Goal: Find specific page/section: Find specific page/section

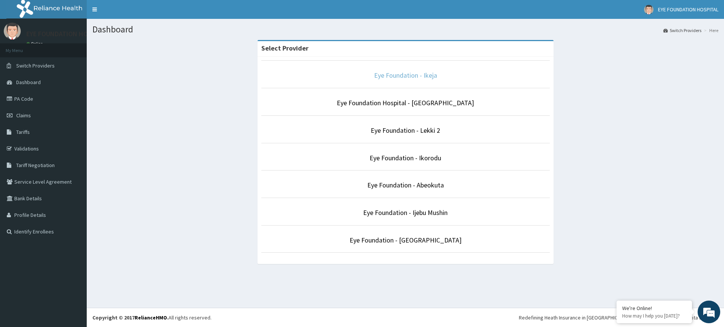
click at [389, 76] on link "Eye Foundation - Ikeja" at bounding box center [405, 75] width 63 height 9
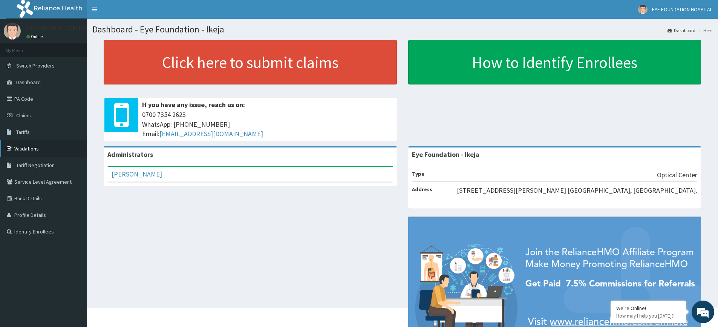
click at [20, 154] on link "Validations" at bounding box center [43, 148] width 87 height 17
